Goal: Task Accomplishment & Management: Check status

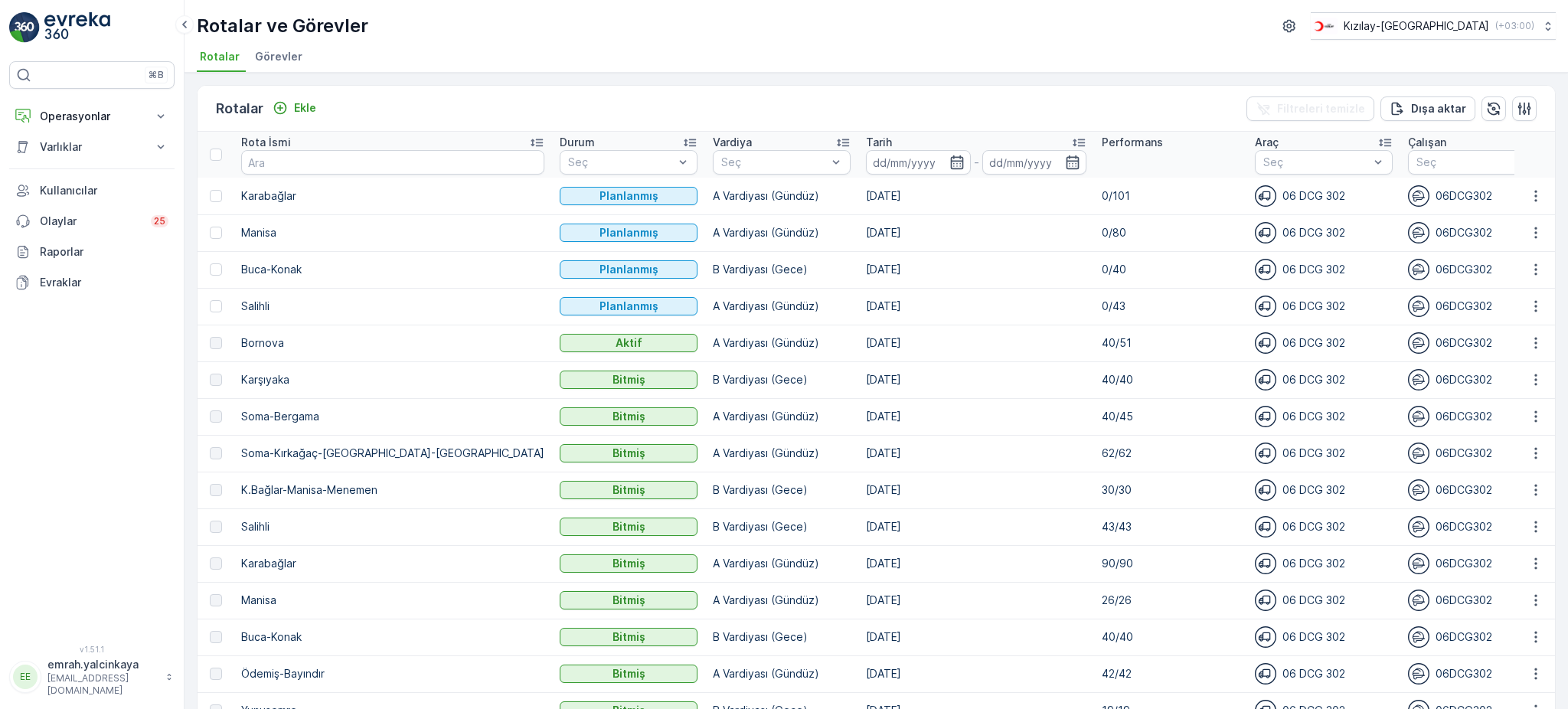
click at [1102, 343] on p "40/51" at bounding box center [1171, 343] width 138 height 15
